Goal: Information Seeking & Learning: Learn about a topic

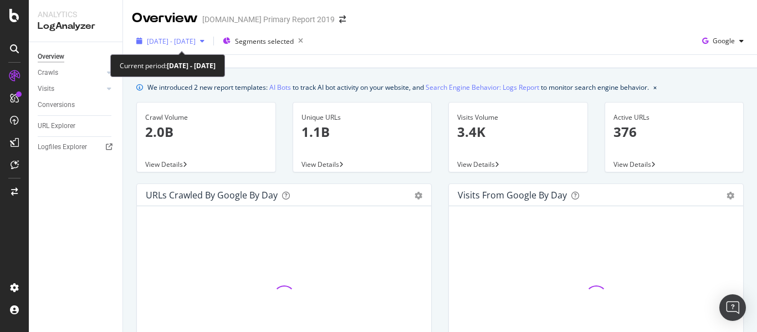
click at [170, 41] on span "[DATE] - [DATE]" at bounding box center [171, 41] width 49 height 9
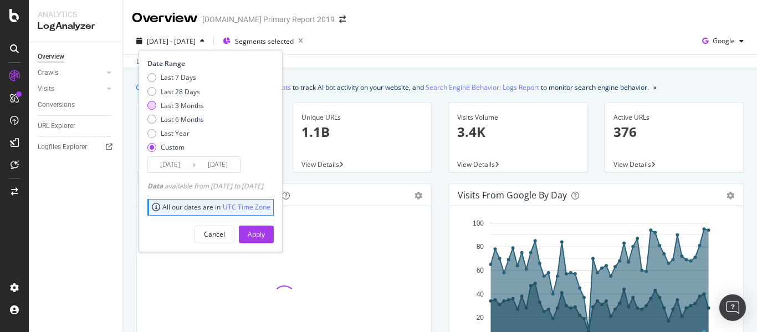
click at [174, 104] on div "Last 3 Months" at bounding box center [182, 105] width 43 height 9
type input "[DATE]"
click at [265, 239] on div "Apply" at bounding box center [256, 234] width 17 height 17
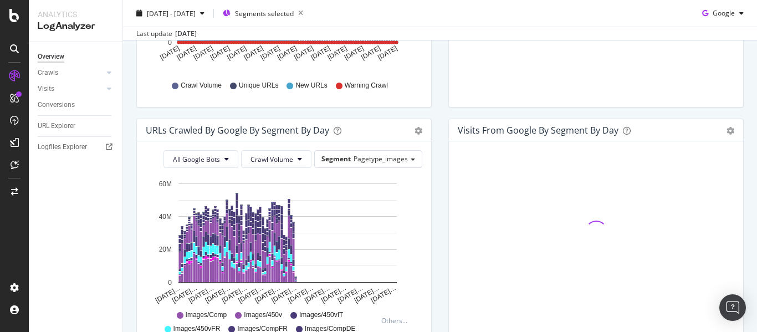
scroll to position [332, 0]
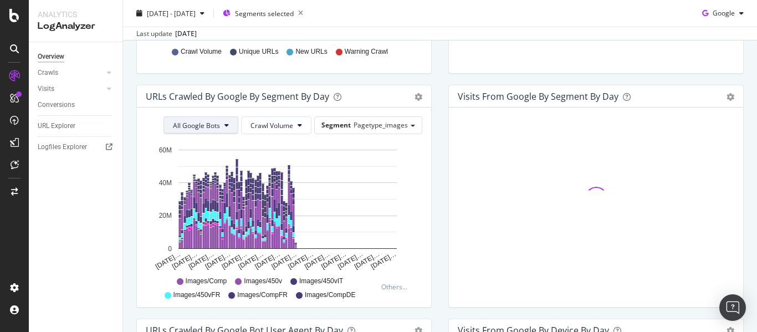
click at [200, 123] on span "All Google Bots" at bounding box center [196, 125] width 47 height 9
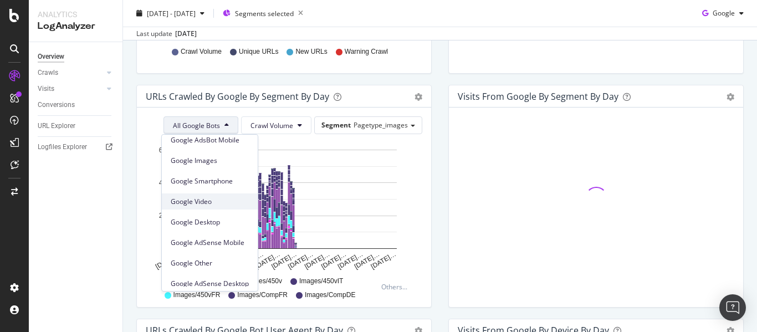
scroll to position [94, 0]
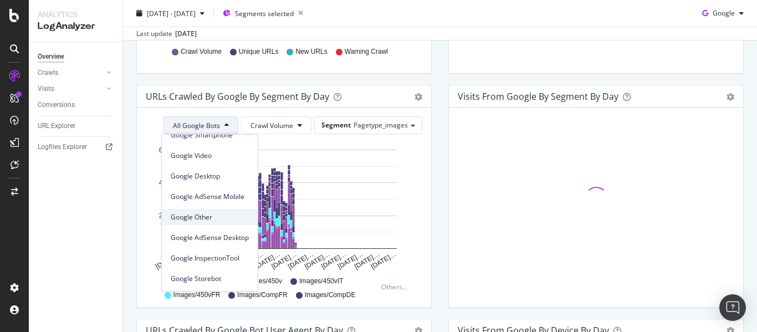
click at [204, 223] on div "Google Other" at bounding box center [210, 217] width 96 height 16
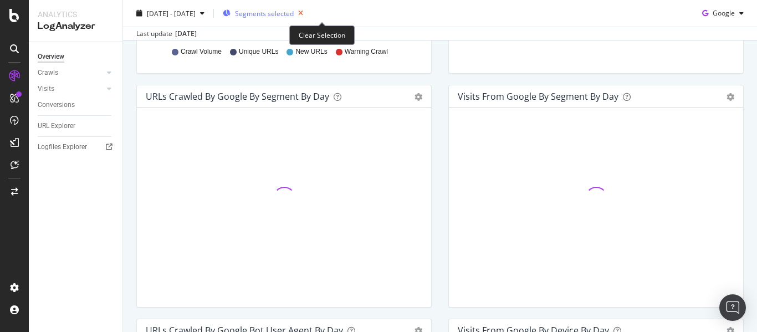
click at [307, 14] on icon "button" at bounding box center [301, 14] width 14 height 16
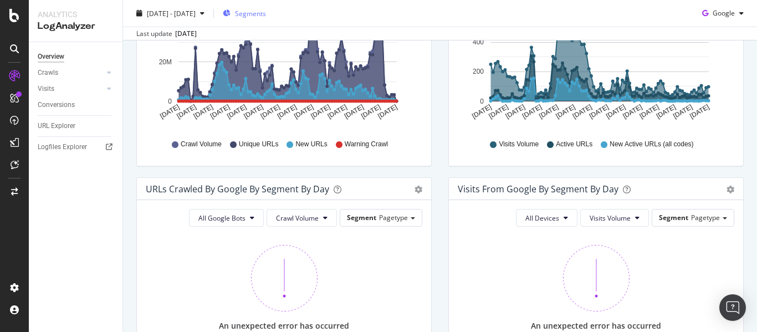
scroll to position [332, 0]
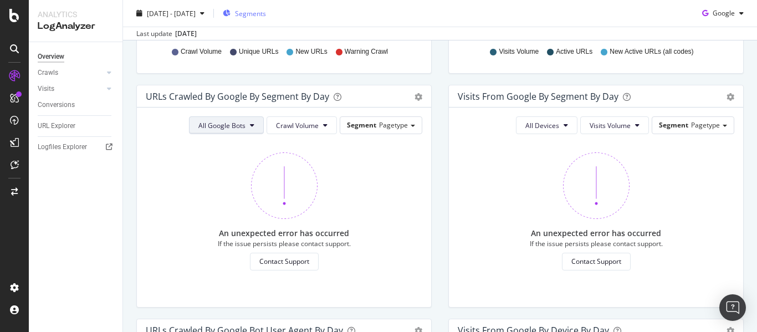
click at [227, 127] on span "All Google Bots" at bounding box center [221, 125] width 47 height 9
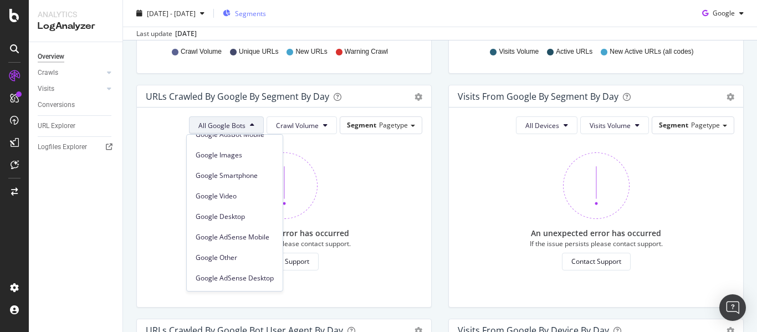
scroll to position [94, 0]
click at [219, 213] on span "Google Other" at bounding box center [235, 217] width 78 height 10
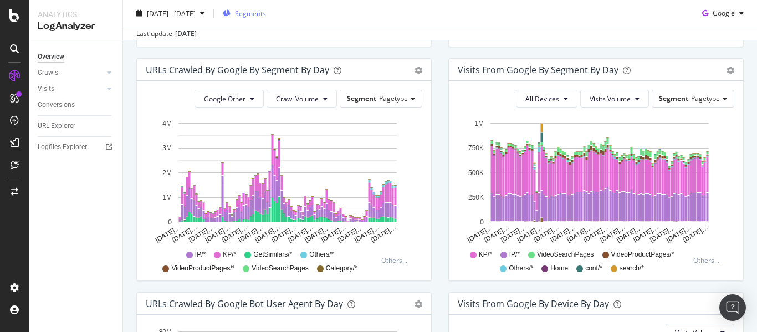
scroll to position [332, 0]
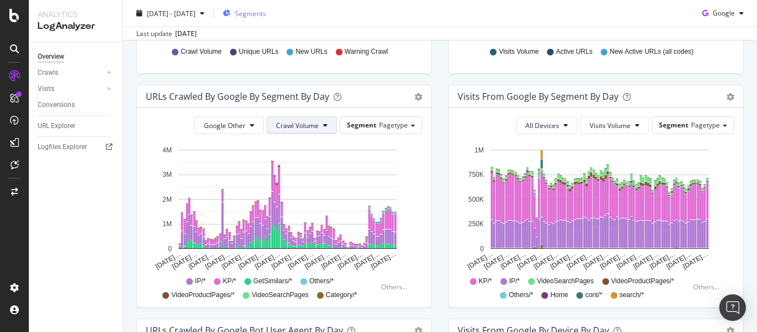
click at [305, 126] on span "Crawl Volume" at bounding box center [297, 125] width 43 height 9
click at [304, 191] on span "New URLs" at bounding box center [295, 188] width 44 height 10
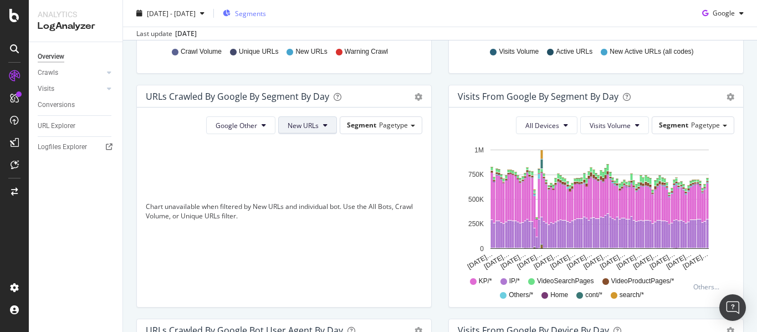
click at [299, 127] on span "New URLs" at bounding box center [303, 125] width 31 height 9
click at [305, 173] on div "Unique URLs" at bounding box center [305, 168] width 60 height 16
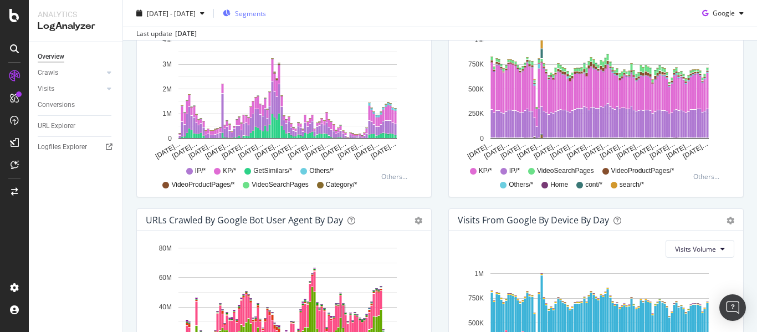
scroll to position [443, 0]
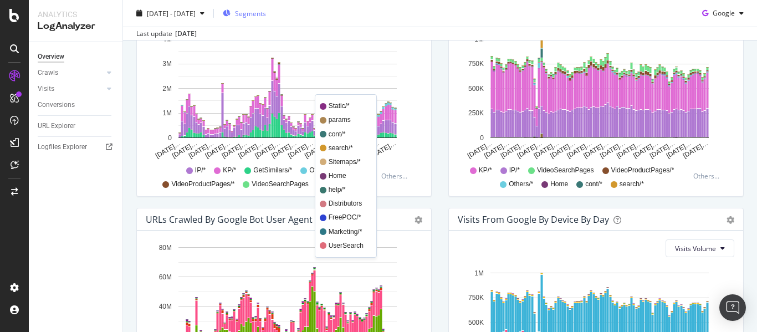
click at [341, 162] on span "Sitemaps/*" at bounding box center [346, 161] width 35 height 9
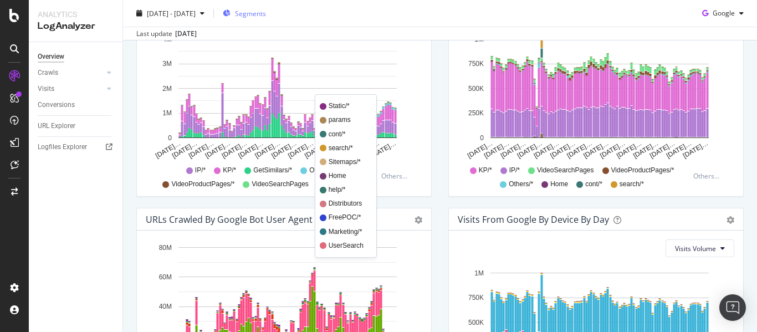
click at [332, 177] on span "Home" at bounding box center [346, 175] width 35 height 9
click at [333, 132] on span "cont/*" at bounding box center [346, 134] width 35 height 9
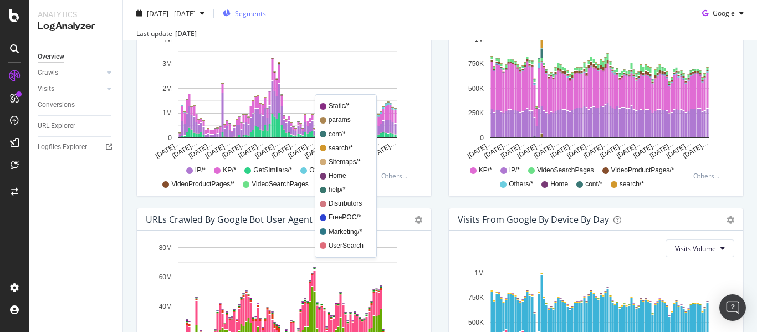
click at [336, 121] on span "params" at bounding box center [346, 119] width 35 height 9
click at [331, 159] on span "Sitemaps/*" at bounding box center [346, 161] width 35 height 9
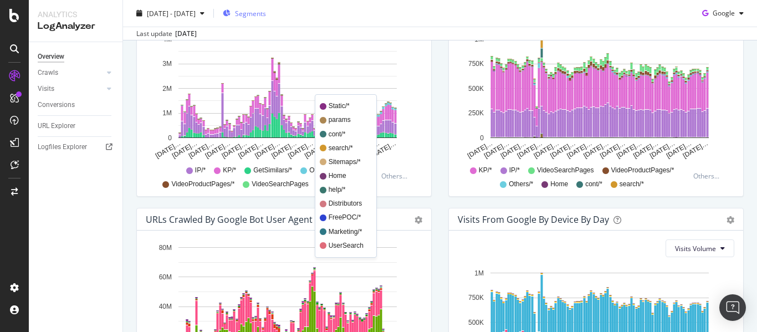
click at [334, 179] on span "Home" at bounding box center [346, 175] width 35 height 9
click at [344, 204] on span "Distributors" at bounding box center [346, 203] width 35 height 9
click at [345, 208] on span "Distributors" at bounding box center [346, 203] width 35 height 9
click at [345, 206] on span "Distributors" at bounding box center [346, 203] width 35 height 9
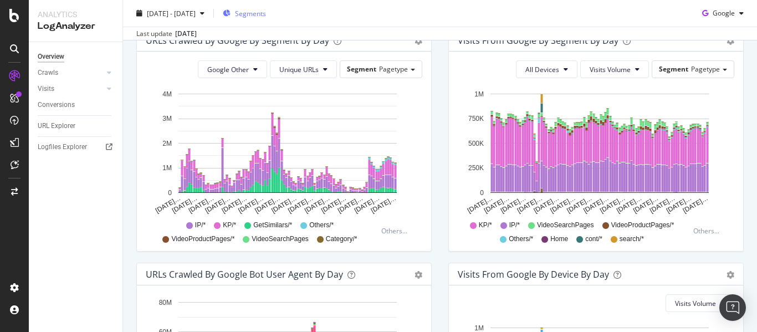
scroll to position [388, 0]
click at [266, 16] on span "Segments" at bounding box center [250, 12] width 31 height 9
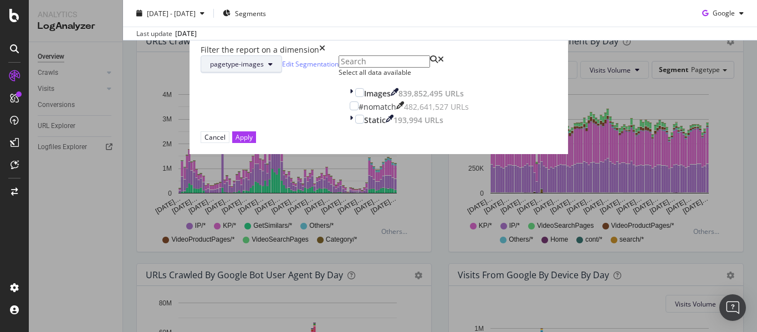
click at [282, 73] on button "pagetype-images" at bounding box center [241, 64] width 81 height 18
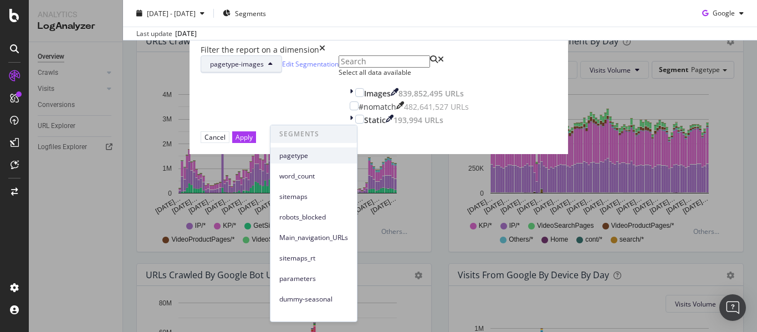
click at [300, 160] on span "pagetype" at bounding box center [313, 156] width 69 height 10
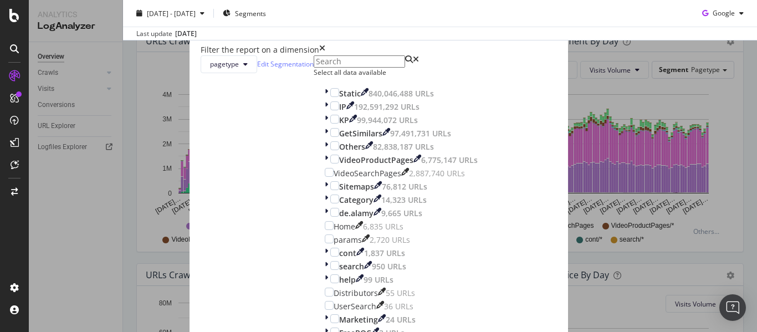
click at [314, 77] on div "Select all data available" at bounding box center [401, 72] width 175 height 9
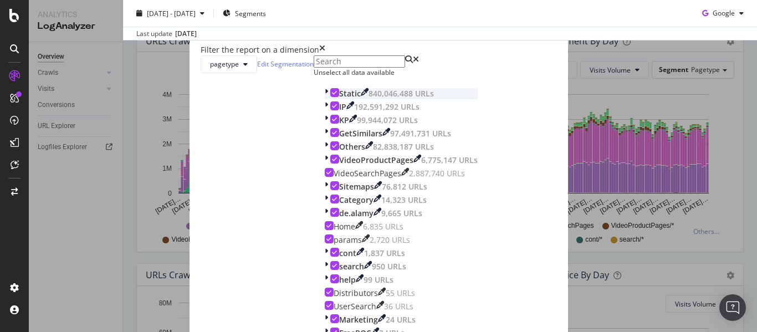
click at [332, 95] on icon "modal" at bounding box center [334, 93] width 5 height 6
click at [330, 110] on div "modal" at bounding box center [334, 105] width 9 height 9
click at [332, 122] on icon "modal" at bounding box center [334, 119] width 5 height 6
drag, startPoint x: 470, startPoint y: 297, endPoint x: 452, endPoint y: 315, distance: 25.5
click at [452, 315] on div "Filter the report on a dimension pagetype Edit Segmentation Select all data ava…" at bounding box center [378, 166] width 757 height 332
